Goal: Information Seeking & Learning: Learn about a topic

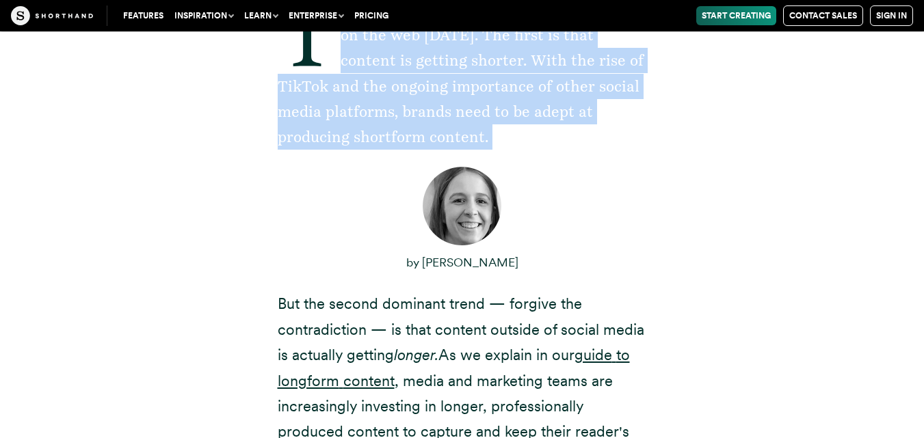
scroll to position [410, 0]
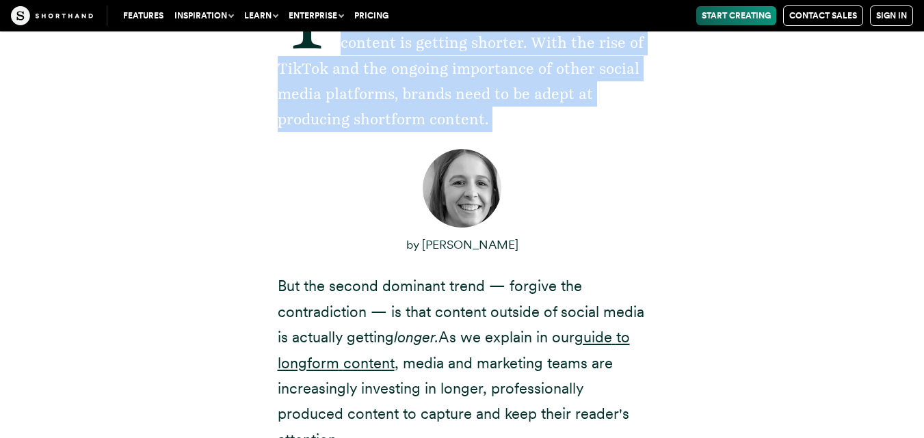
click at [410, 235] on div "There are two dominant trends in content on the web [DATE]. The first is that c…" at bounding box center [462, 373] width 369 height 788
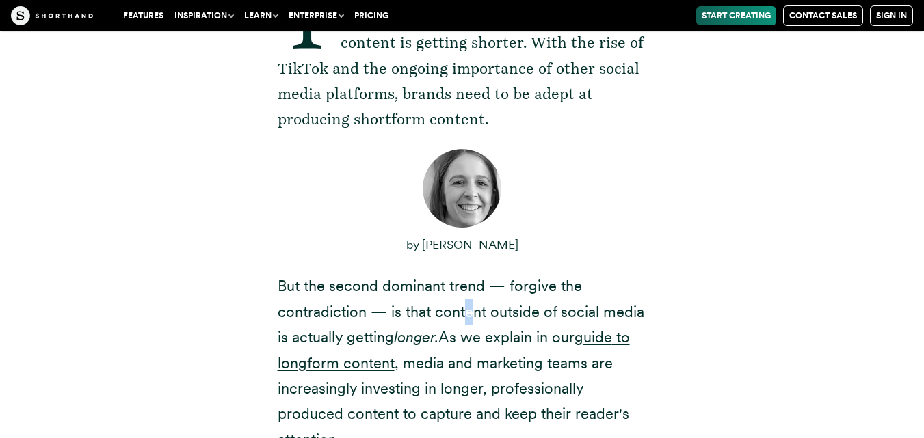
click at [469, 325] on p "But the second dominant trend — forgive the contradiction — is that content out…" at bounding box center [462, 363] width 369 height 179
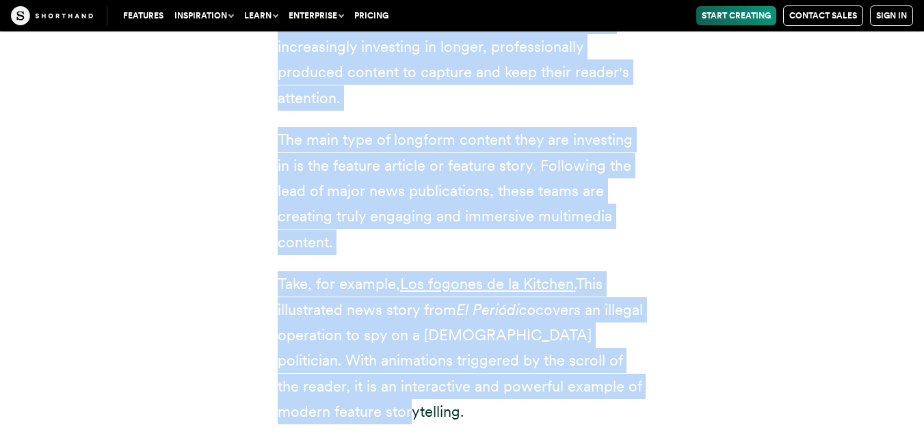
scroll to position [821, 0]
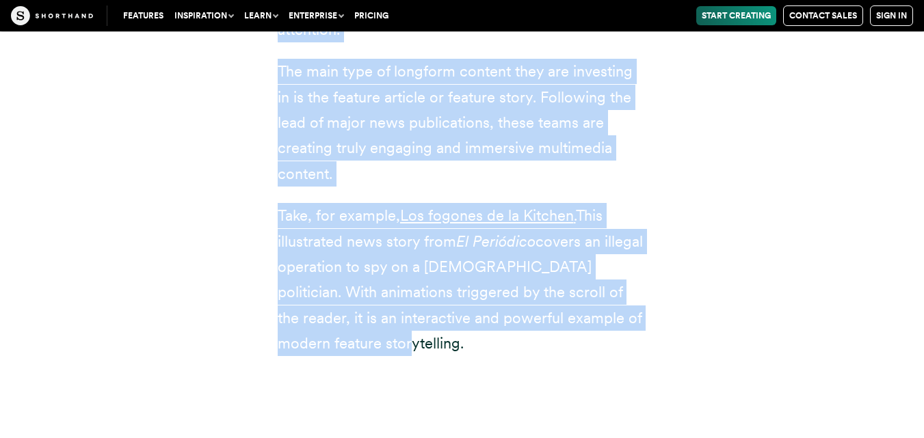
drag, startPoint x: 278, startPoint y: 282, endPoint x: 399, endPoint y: 228, distance: 132.6
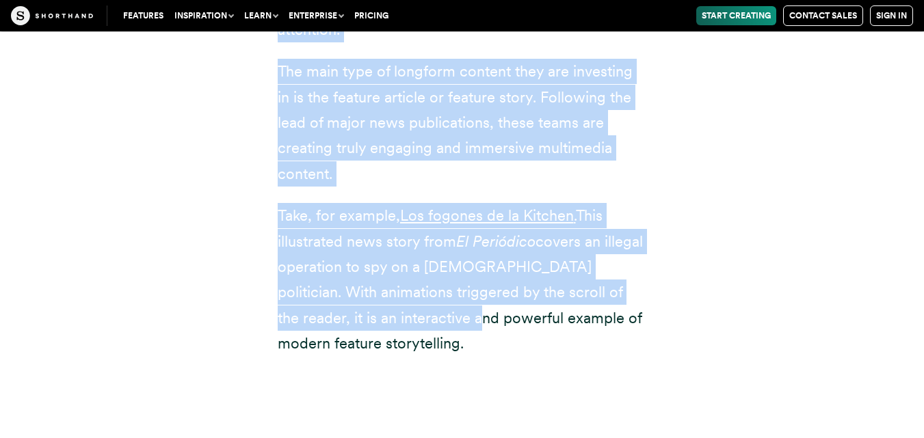
click at [329, 293] on p "Take, for example, Los fogones de la Kitchen . This illustrated news story from…" at bounding box center [462, 279] width 369 height 153
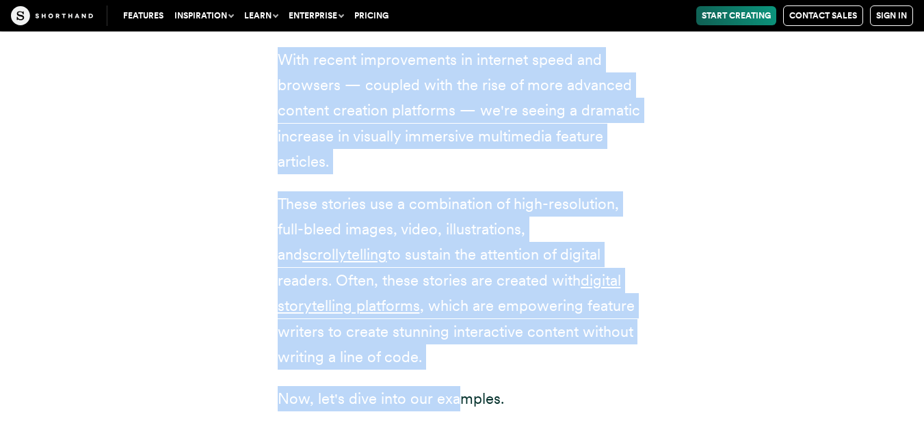
scroll to position [3693, 0]
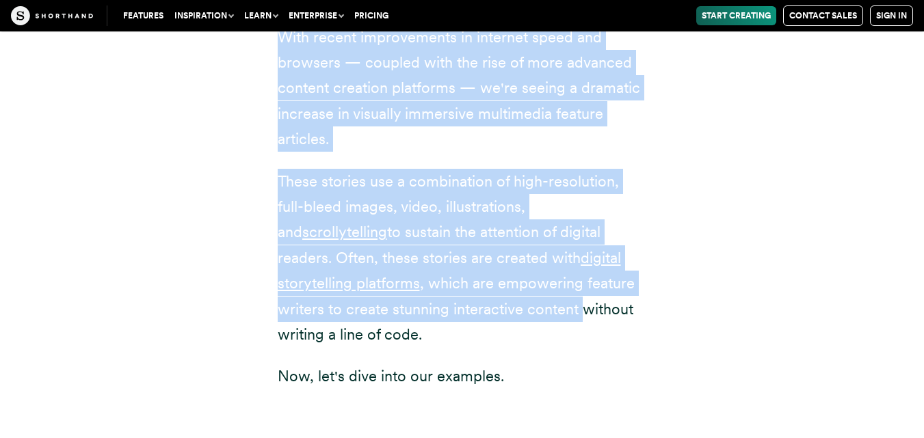
drag, startPoint x: 274, startPoint y: 201, endPoint x: 469, endPoint y: 269, distance: 207.2
click at [469, 269] on div "A decade ago, most feature stories on the web were visually uninteresting. Usua…" at bounding box center [462, 173] width 424 height 611
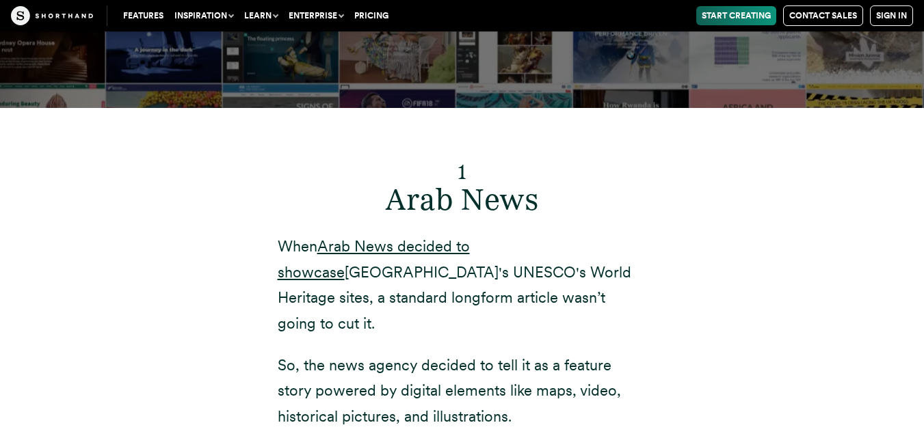
scroll to position [4719, 0]
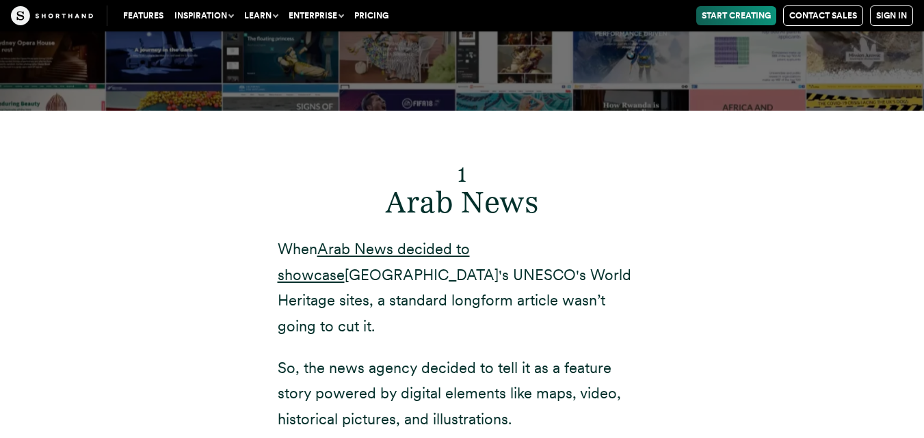
click at [401, 248] on p "When Arab News decided to showcase [GEOGRAPHIC_DATA]'s UNESCO's World Heritage …" at bounding box center [462, 288] width 369 height 103
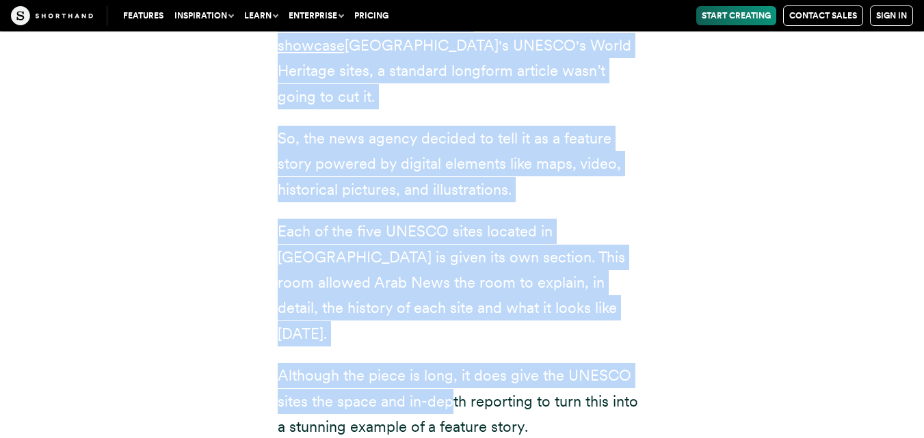
scroll to position [4993, 0]
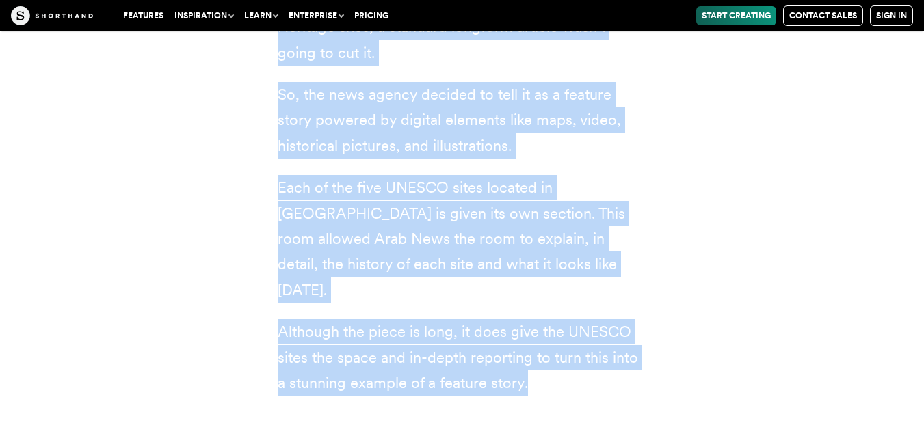
drag, startPoint x: 280, startPoint y: 198, endPoint x: 522, endPoint y: 291, distance: 258.7
click at [523, 293] on div "1 Arab News When Arab News decided to showcase [GEOGRAPHIC_DATA]'s UNESCO's Wor…" at bounding box center [462, 135] width 369 height 521
copy div "When Arab News decided to showcase [GEOGRAPHIC_DATA]'s UNESCO's World Heritage …"
